Goal: Information Seeking & Learning: Learn about a topic

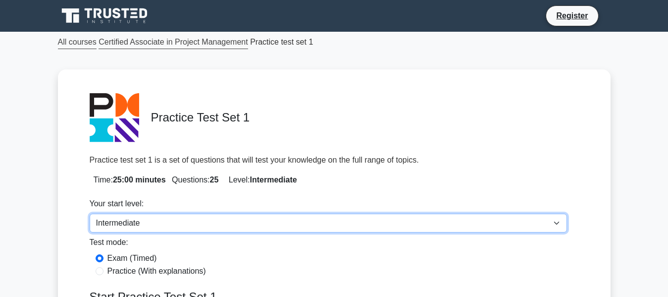
click at [90, 213] on select "Beginner Intermediate Expert" at bounding box center [328, 222] width 477 height 19
select select "beginner"
click at [90, 213] on select "Beginner Intermediate Expert" at bounding box center [328, 222] width 477 height 19
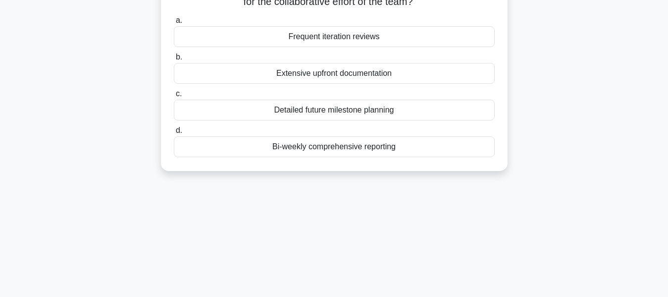
scroll to position [87, 0]
click at [168, 84] on div "b. Extensive upfront documentation" at bounding box center [334, 68] width 333 height 33
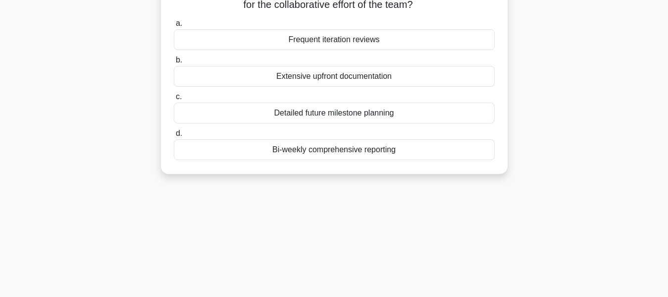
click at [0, 0] on div "Intermediate" at bounding box center [0, 0] width 0 height 0
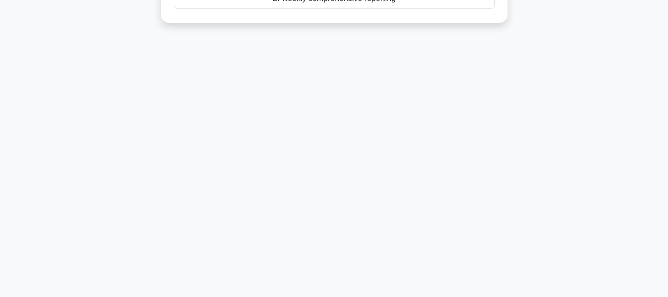
scroll to position [0, 0]
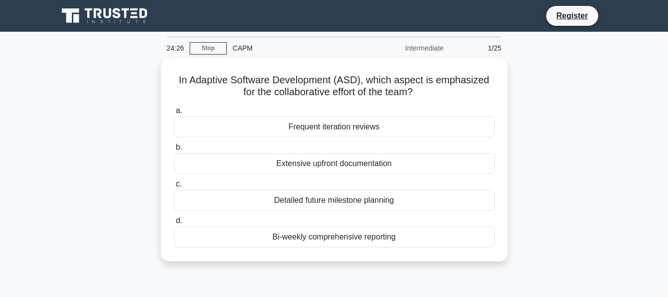
click at [363, 58] on div "Intermediate" at bounding box center [406, 48] width 87 height 20
click at [190, 54] on link "Stop" at bounding box center [208, 48] width 37 height 12
